Goal: Information Seeking & Learning: Learn about a topic

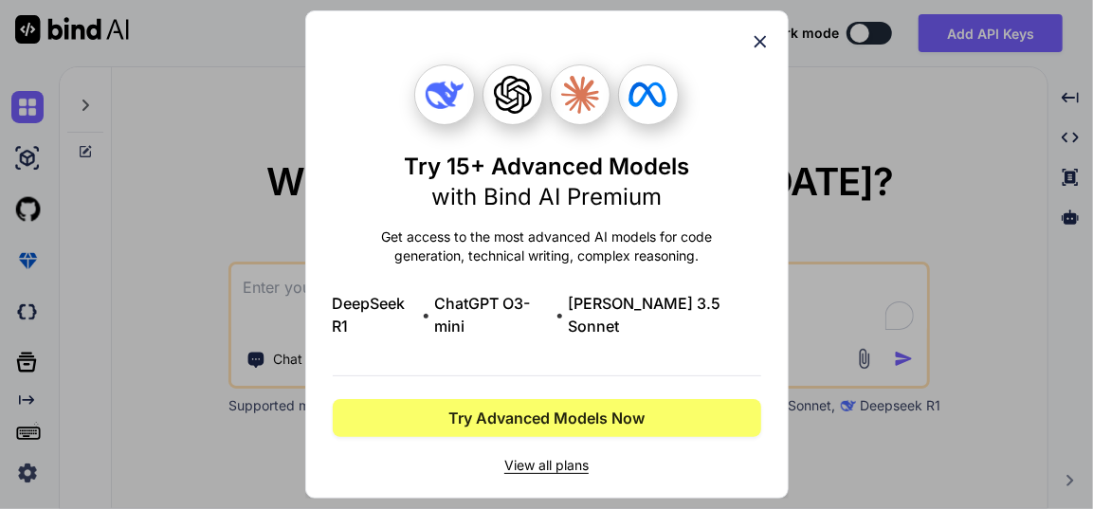
click at [760, 52] on icon at bounding box center [760, 41] width 21 height 21
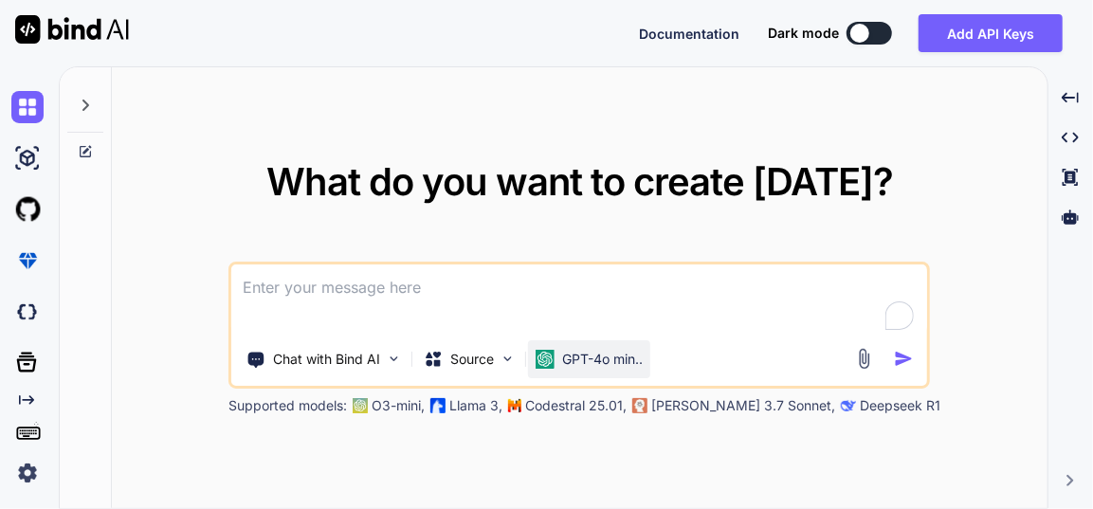
click at [576, 368] on p "GPT-4o min.." at bounding box center [602, 359] width 81 height 19
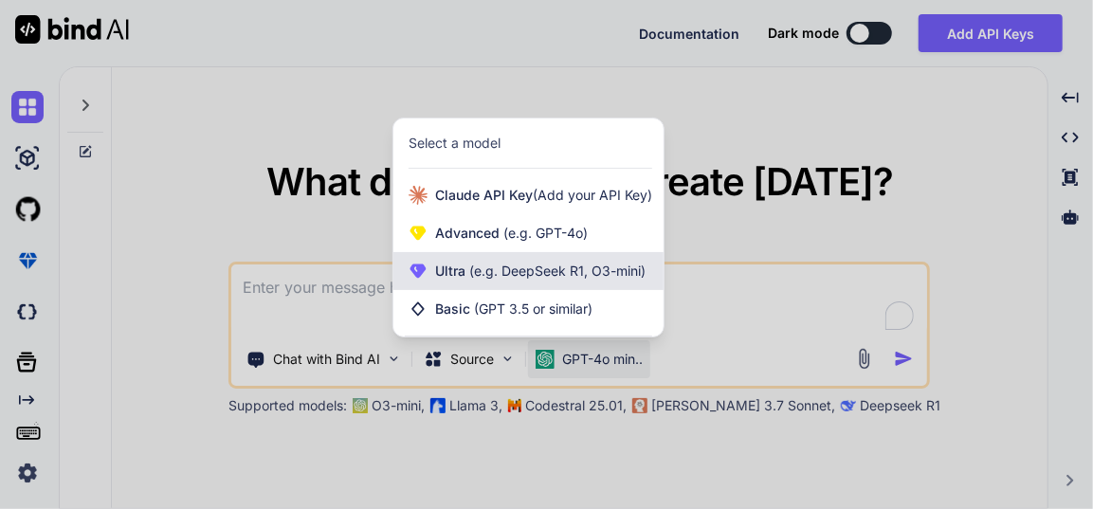
click at [554, 269] on span "(e.g. DeepSeek R1, O3-mini)" at bounding box center [555, 271] width 180 height 16
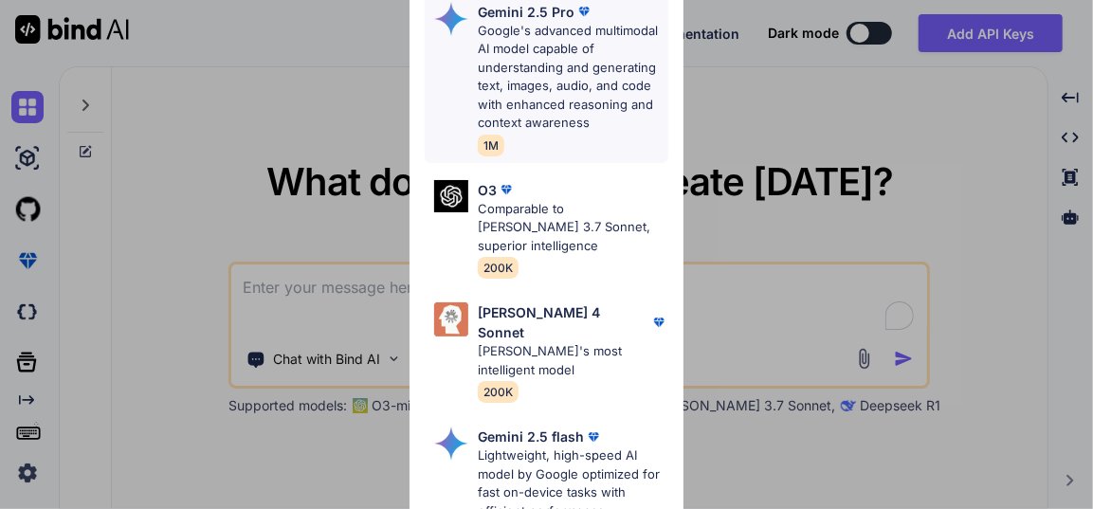
click at [535, 58] on p "Google's advanced multimodal AI model capable of understanding and generating t…" at bounding box center [573, 77] width 190 height 111
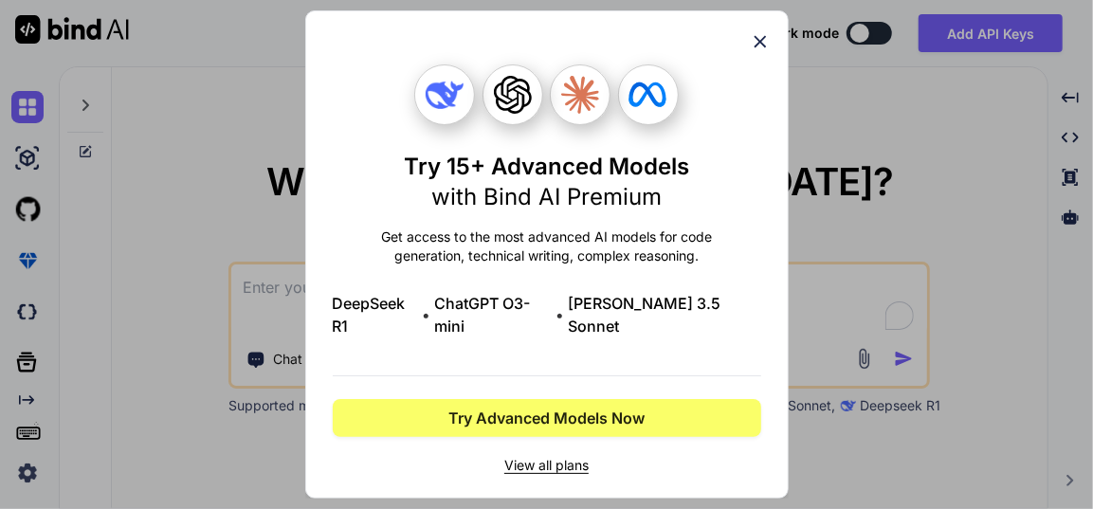
click at [760, 48] on icon at bounding box center [759, 42] width 12 height 12
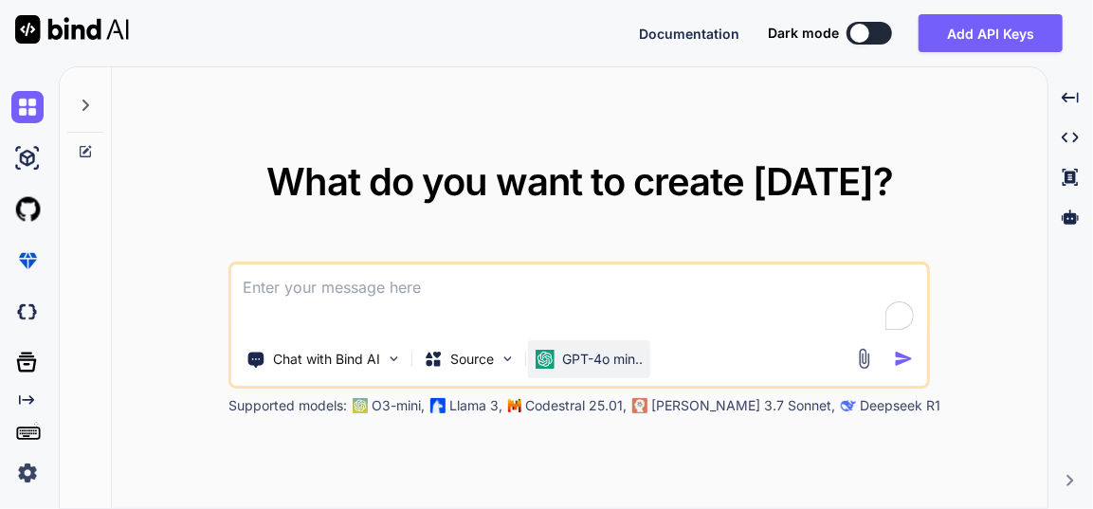
click at [563, 372] on div "GPT-4o min.." at bounding box center [589, 359] width 122 height 38
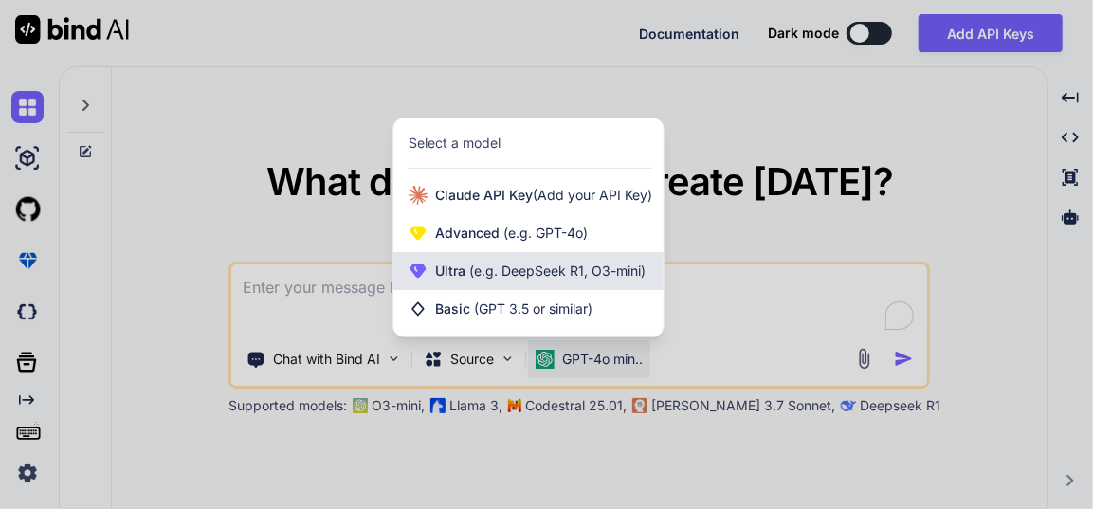
click at [544, 266] on span "(e.g. DeepSeek R1, O3-mini)" at bounding box center [555, 271] width 180 height 16
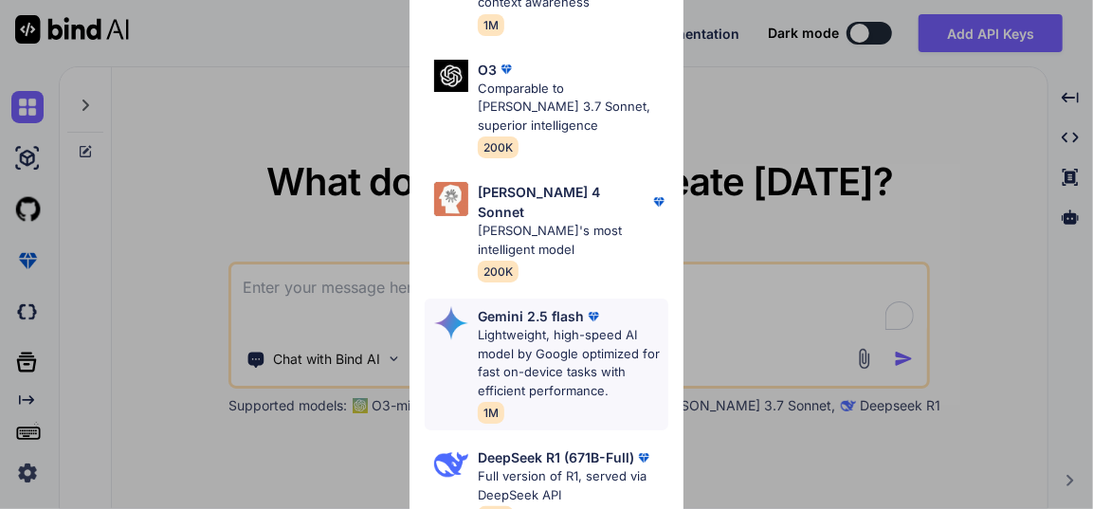
scroll to position [259, 0]
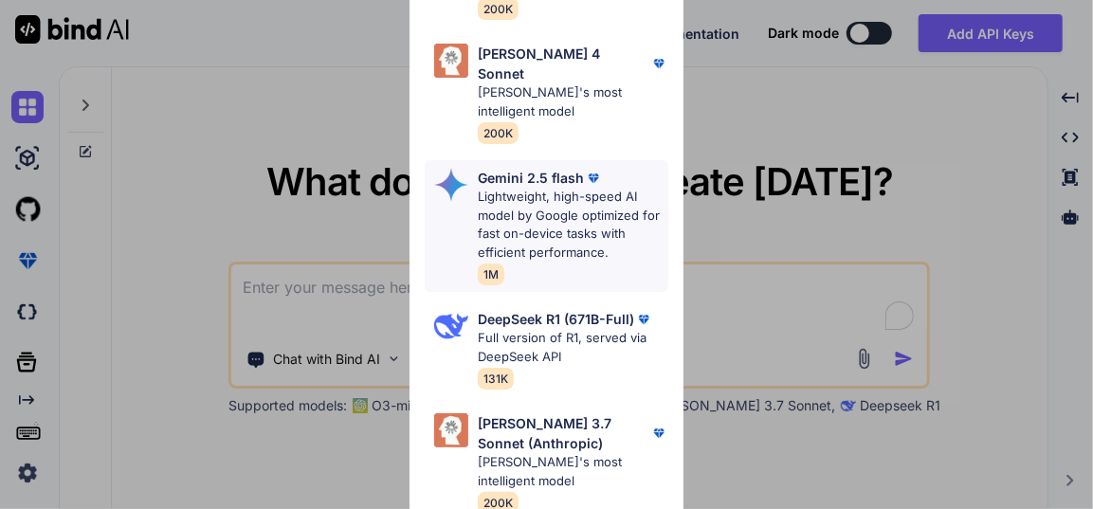
click at [573, 188] on p "Lightweight, high-speed AI model by Google optimized for fast on-device tasks w…" at bounding box center [573, 225] width 190 height 74
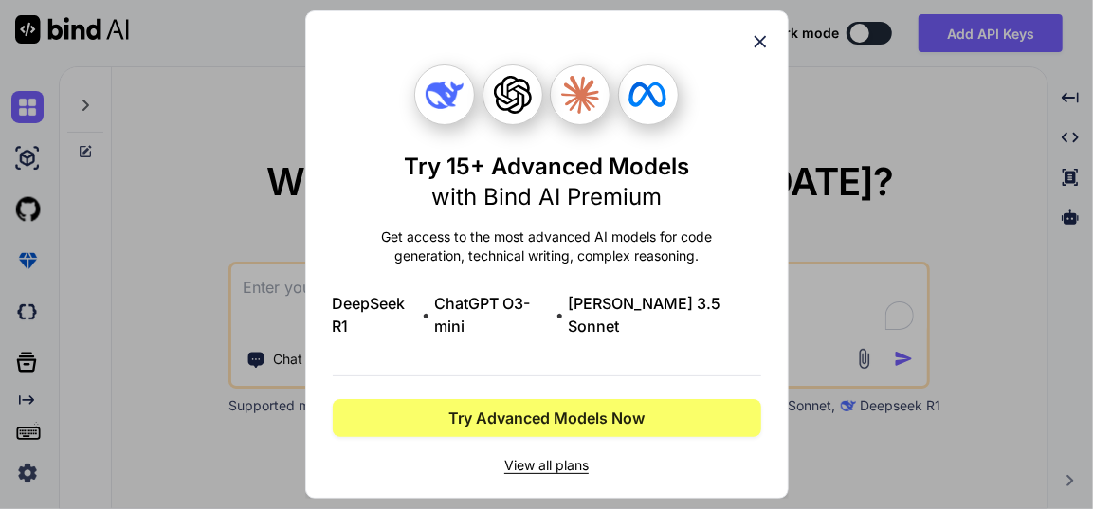
click at [758, 52] on icon at bounding box center [760, 41] width 21 height 21
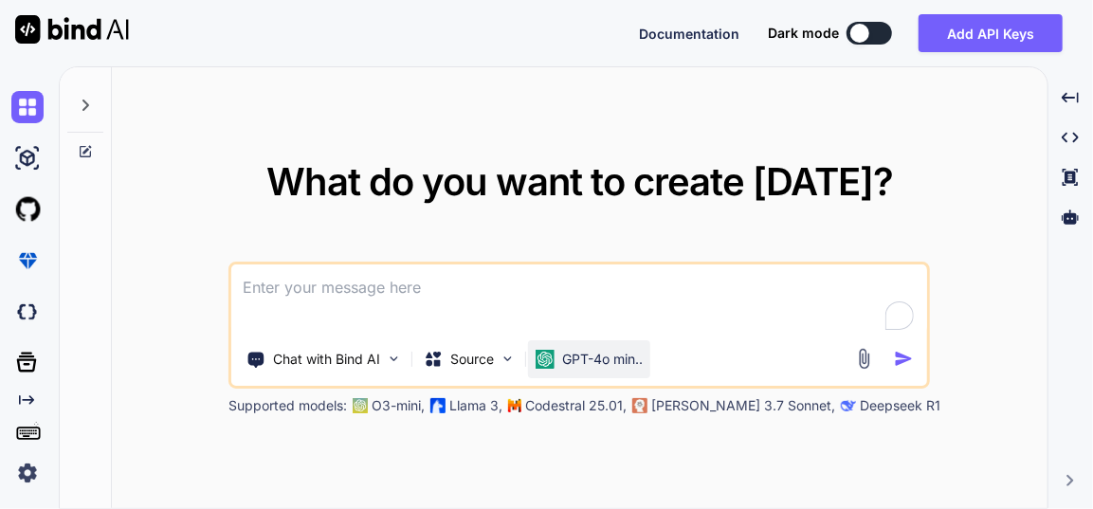
click at [549, 351] on img at bounding box center [545, 359] width 19 height 19
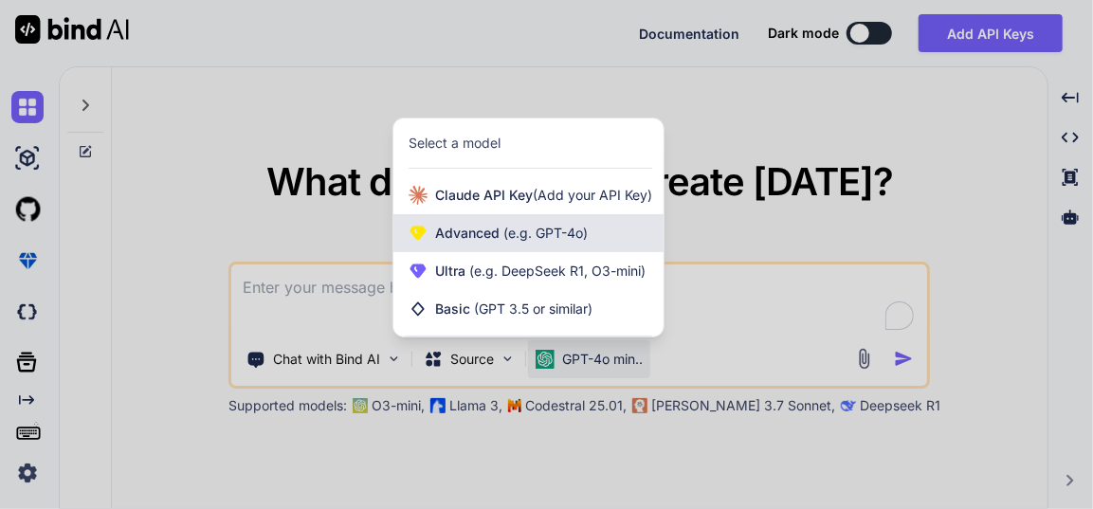
click at [539, 238] on span "(e.g. GPT-4o)" at bounding box center [543, 233] width 88 height 16
type textarea "x"
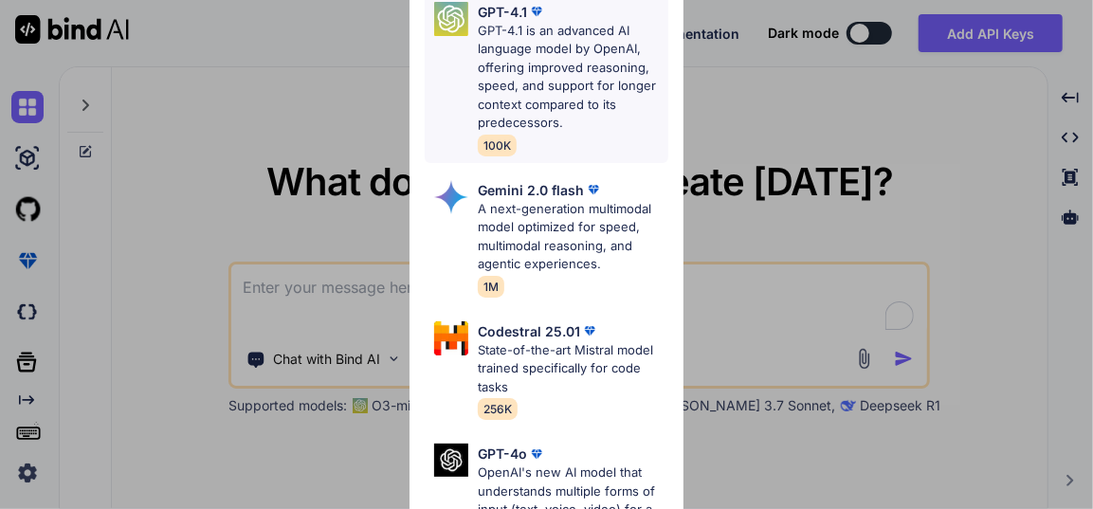
click at [546, 94] on p "GPT-4.1 is an advanced AI language model by OpenAI, offering improved reasoning…" at bounding box center [573, 77] width 190 height 111
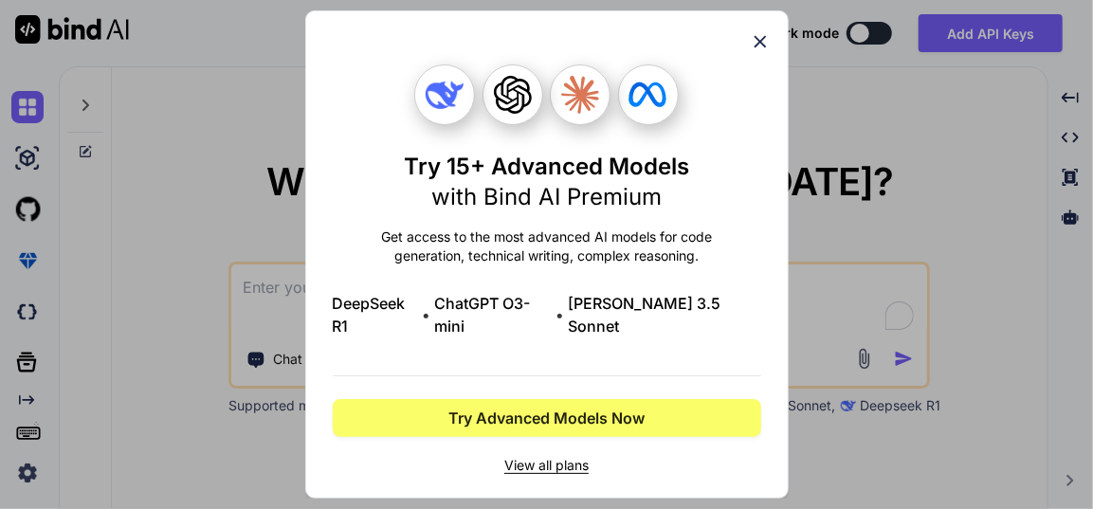
click at [756, 48] on icon at bounding box center [759, 42] width 12 height 12
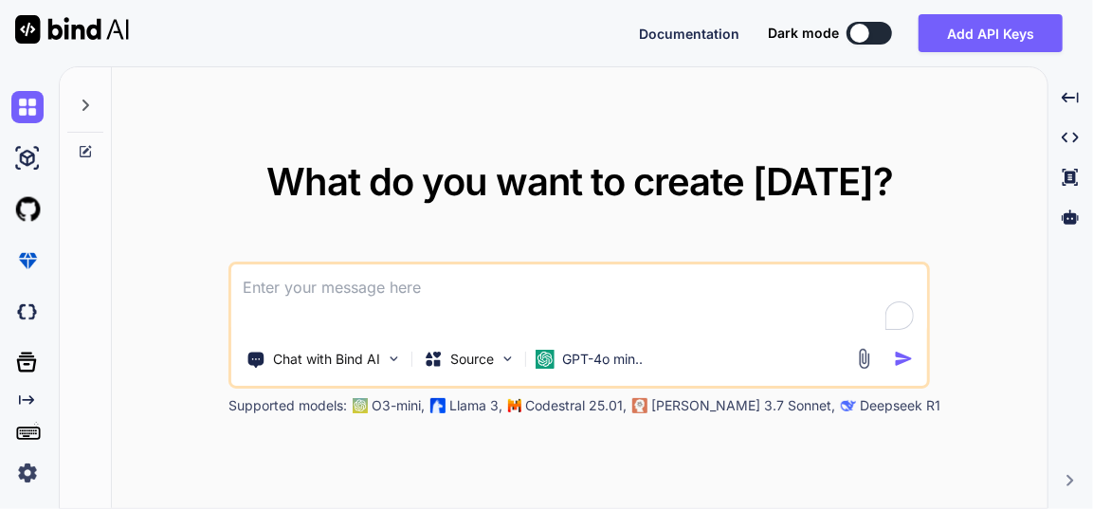
click at [32, 477] on img at bounding box center [27, 473] width 32 height 32
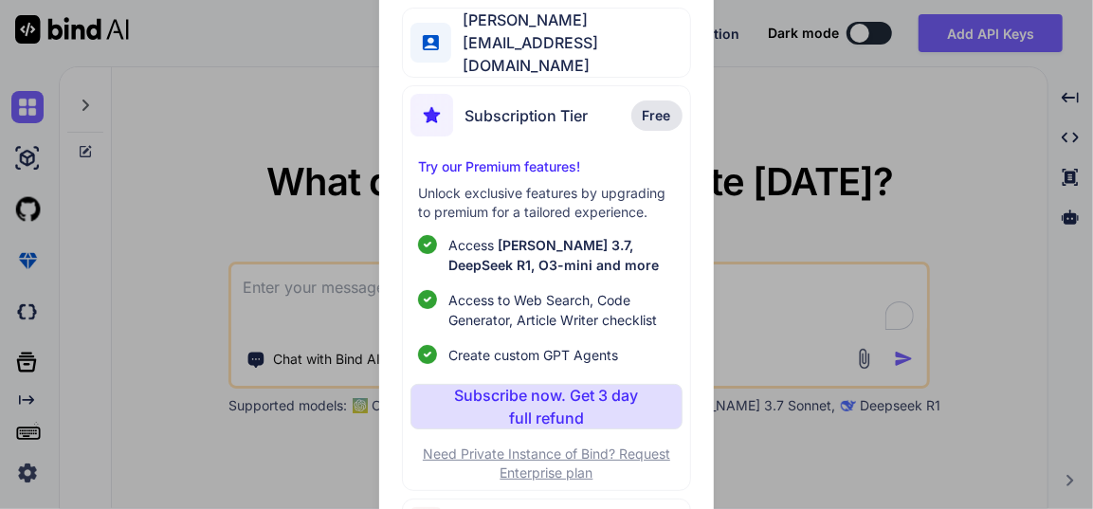
click at [663, 115] on span "Free" at bounding box center [657, 115] width 28 height 19
click at [798, 121] on div "My profile Balvir Singh Bhullar balvirsinghbhullar@gmail.com Subscription Tier …" at bounding box center [546, 254] width 1093 height 509
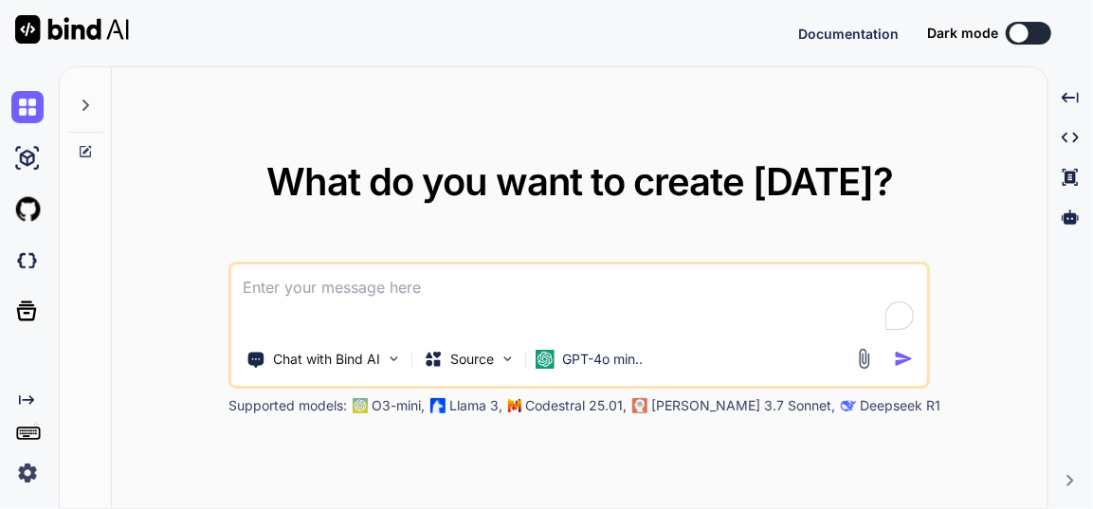
click at [18, 472] on img at bounding box center [27, 473] width 32 height 32
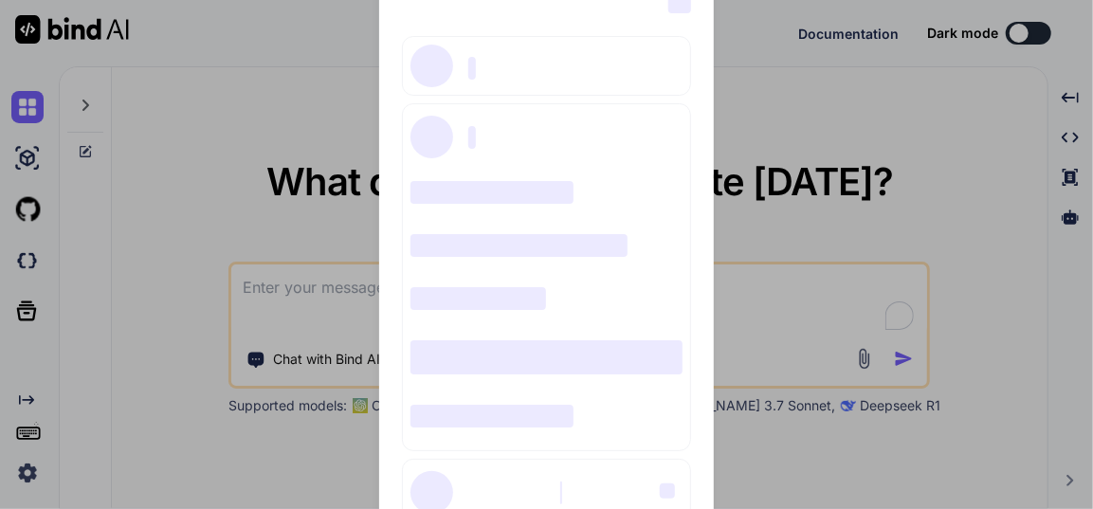
type textarea "x"
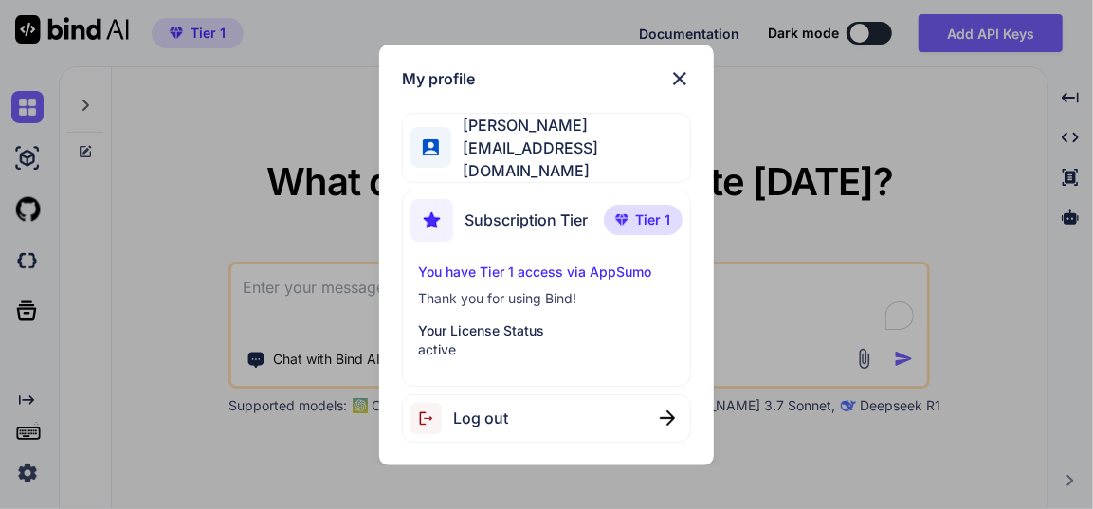
click at [682, 78] on img at bounding box center [679, 78] width 23 height 23
